Goal: Navigation & Orientation: Find specific page/section

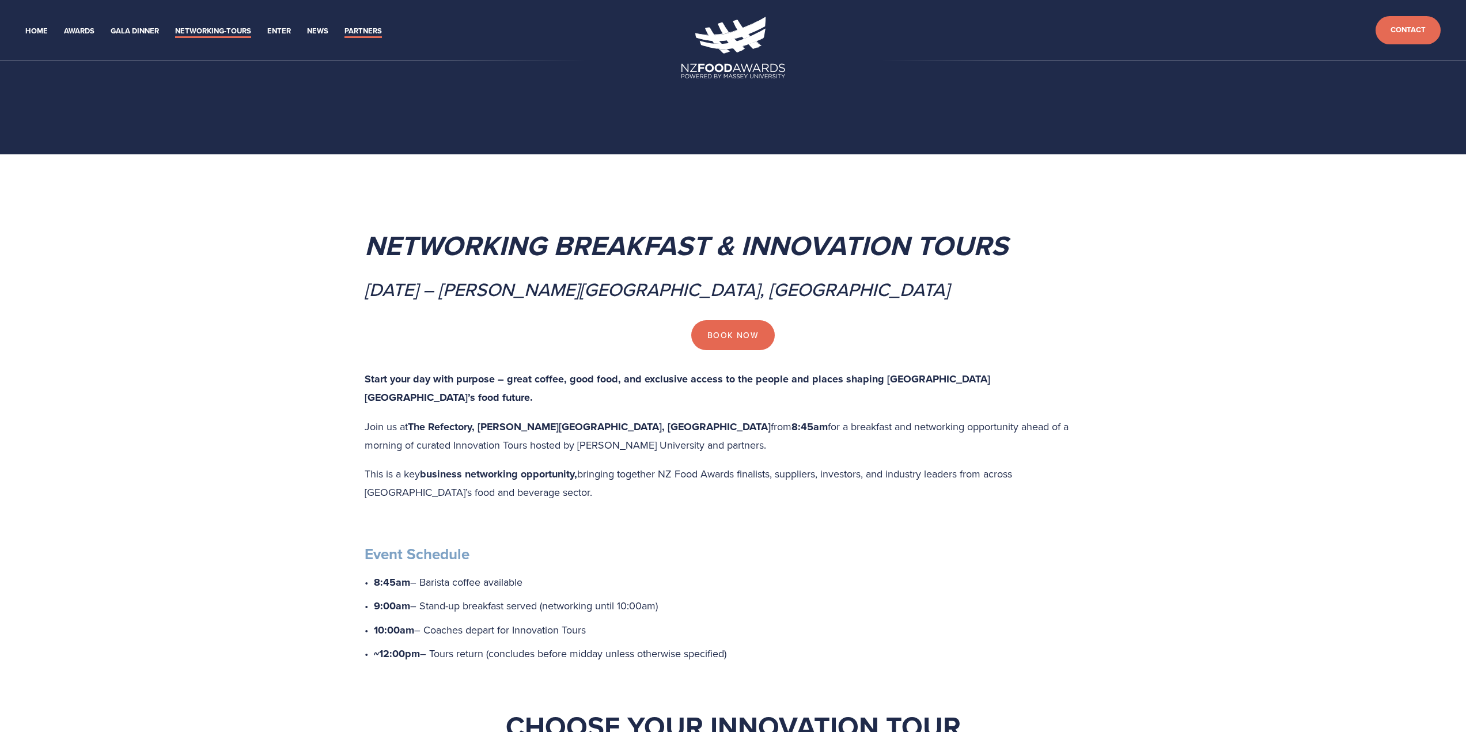
click at [354, 30] on link "Partners" at bounding box center [363, 31] width 37 height 13
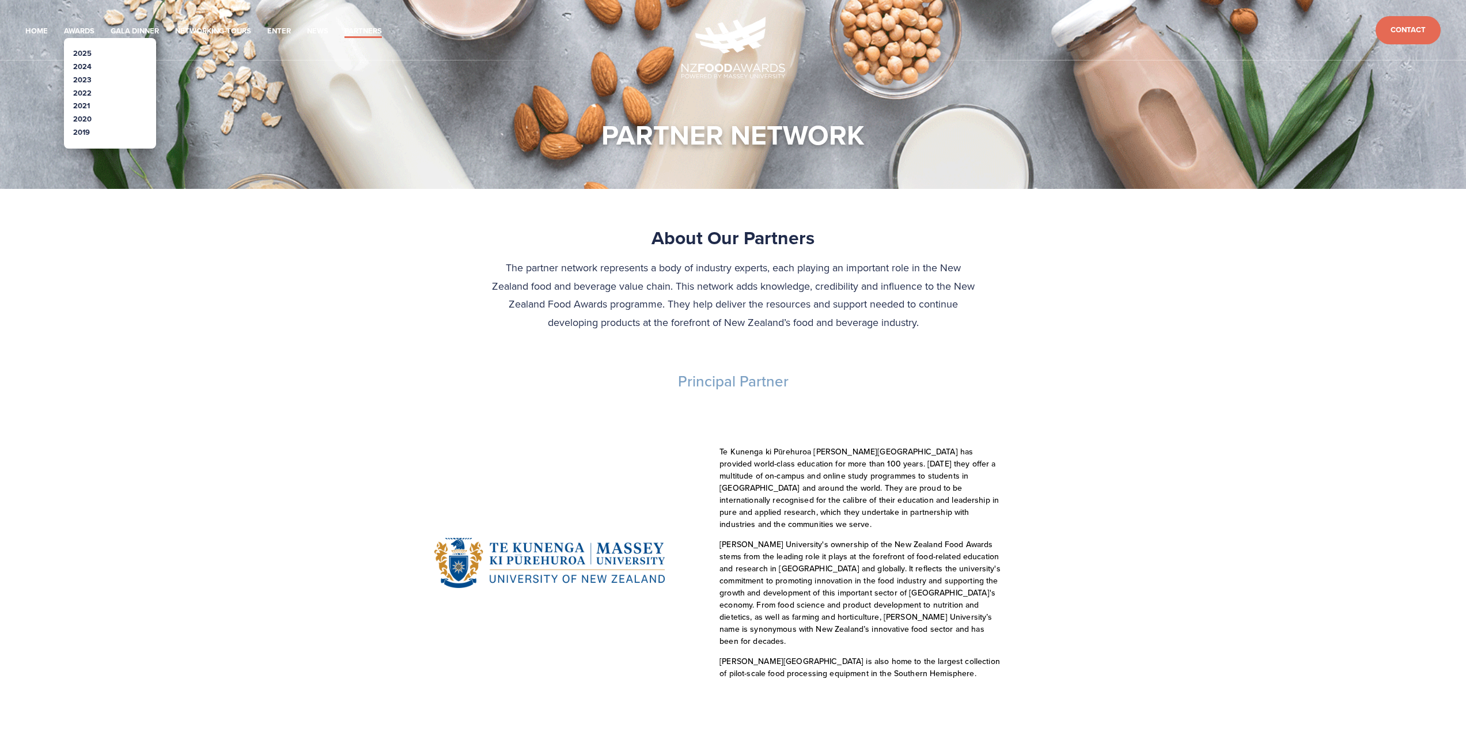
click at [74, 52] on link "2025" at bounding box center [82, 53] width 18 height 11
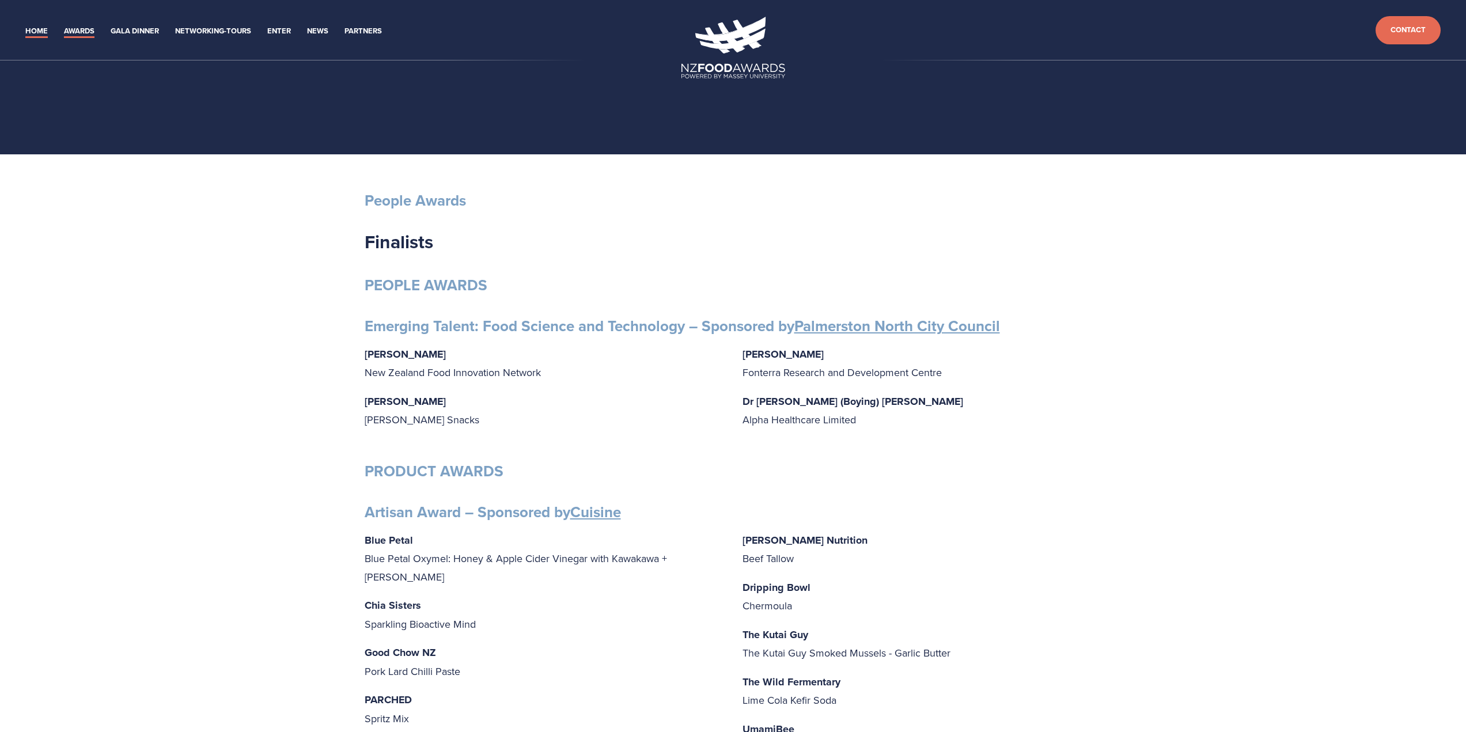
click at [33, 30] on link "Home" at bounding box center [36, 31] width 22 height 13
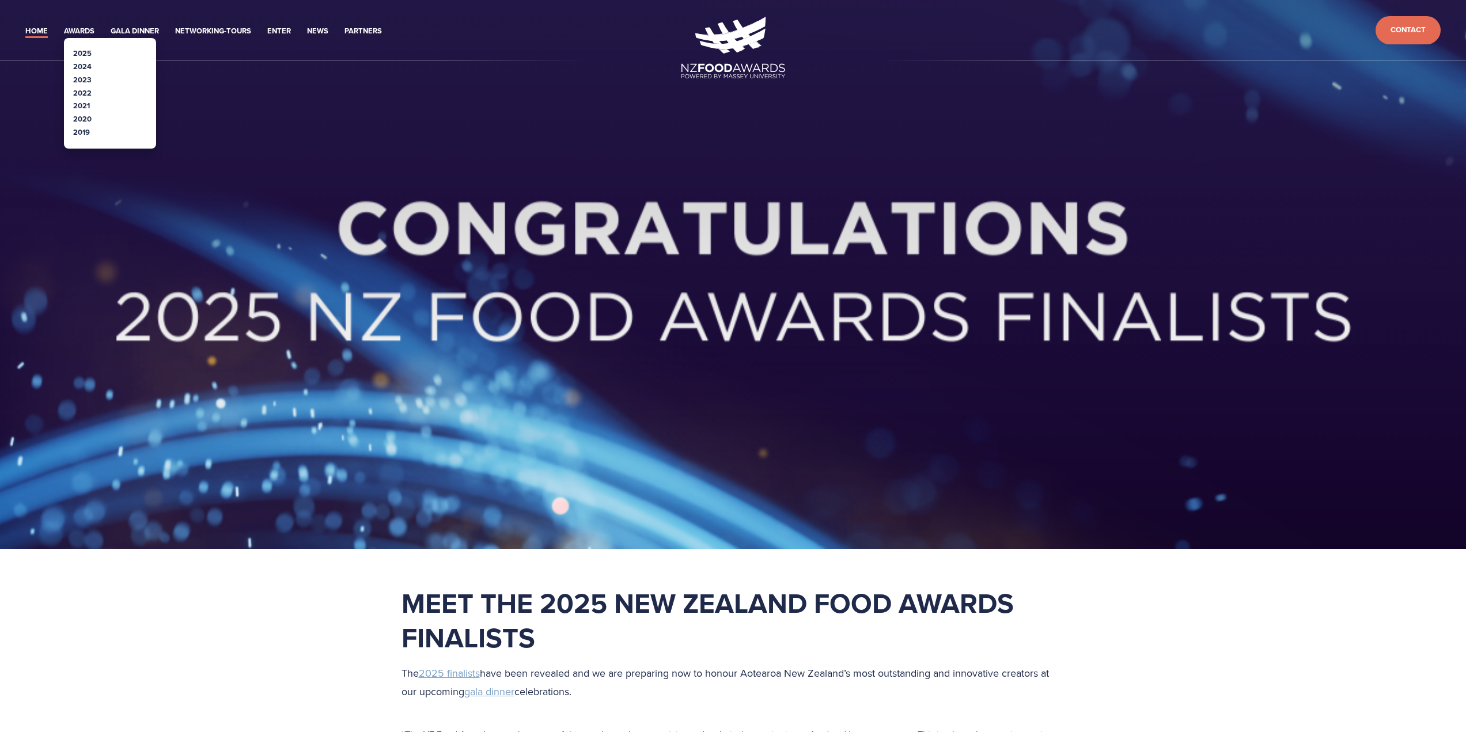
click at [80, 54] on link "2025" at bounding box center [82, 53] width 18 height 11
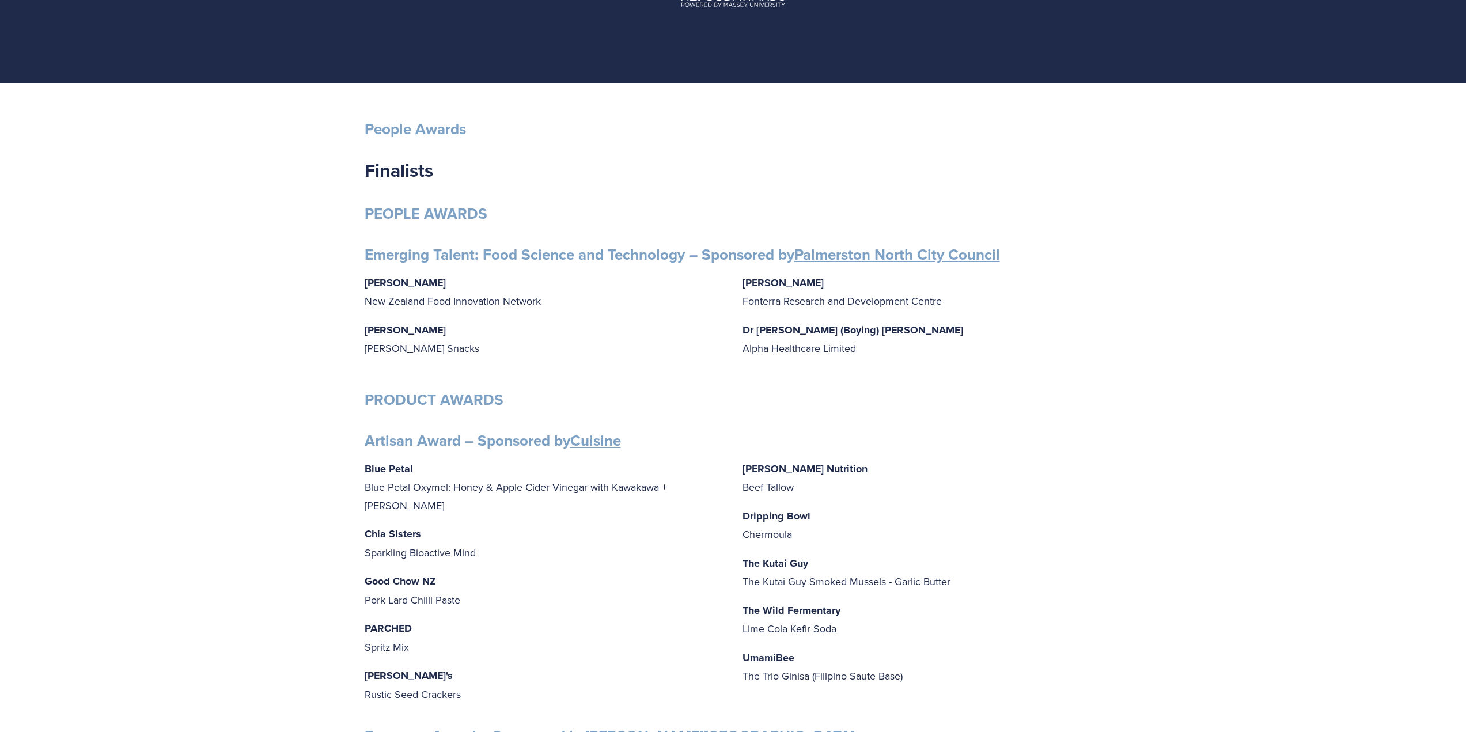
scroll to position [115, 0]
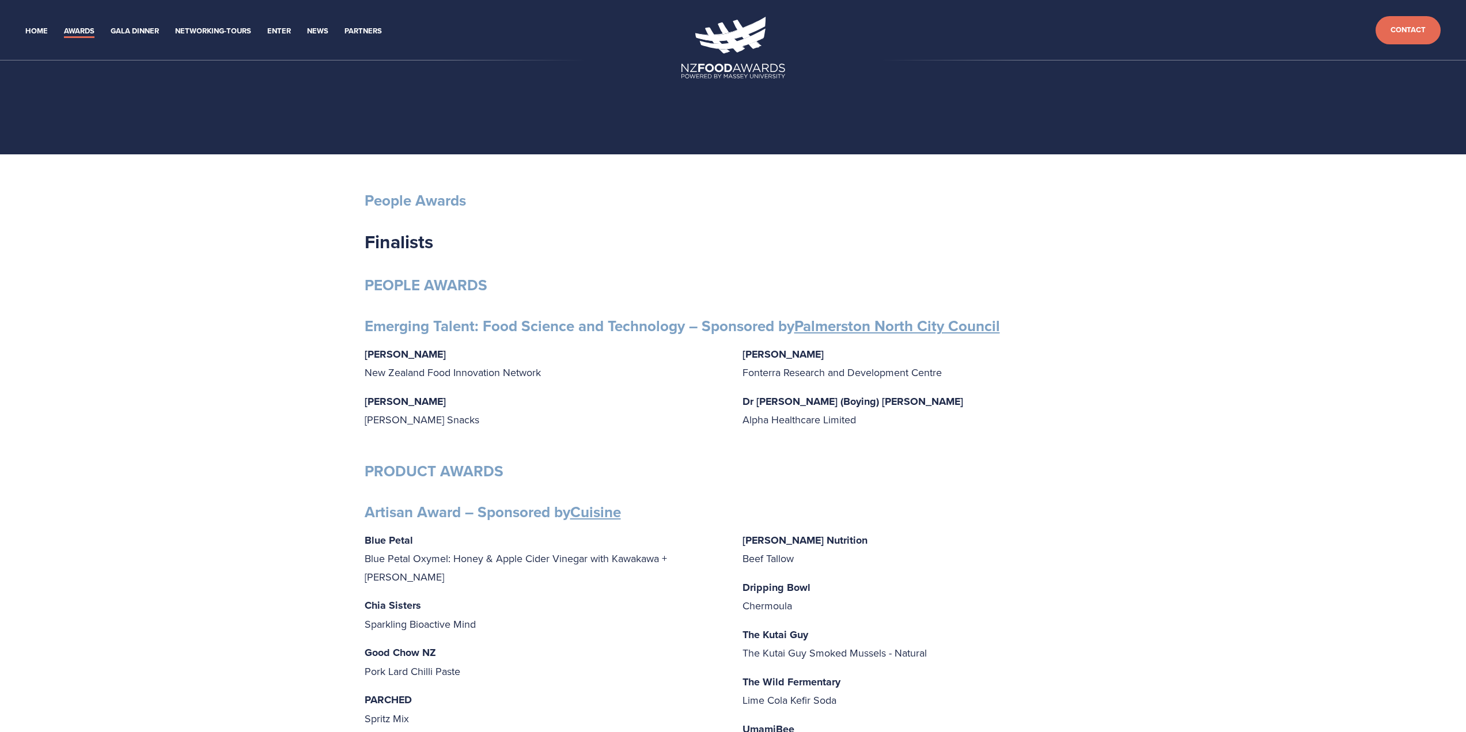
scroll to position [115, 0]
